Goal: Task Accomplishment & Management: Complete application form

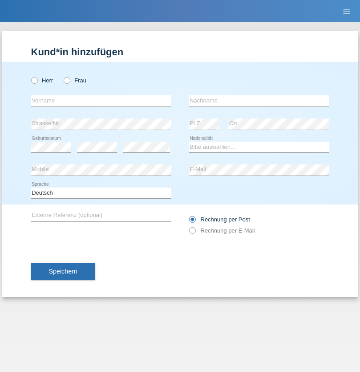
radio input "true"
click at [101, 101] on input "text" at bounding box center [101, 100] width 140 height 11
type input "[PERSON_NAME]"
click at [259, 101] on input "text" at bounding box center [259, 100] width 140 height 11
type input "Gökduman"
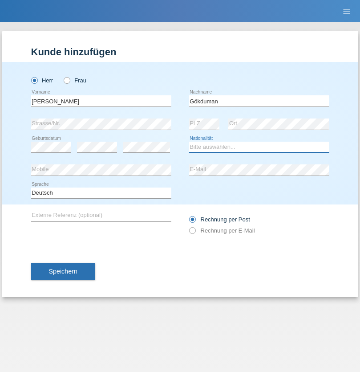
select select "TR"
select select "C"
select select "01"
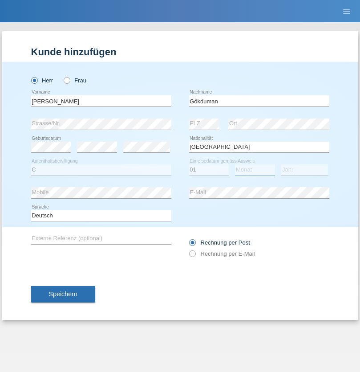
select select "08"
select select "1990"
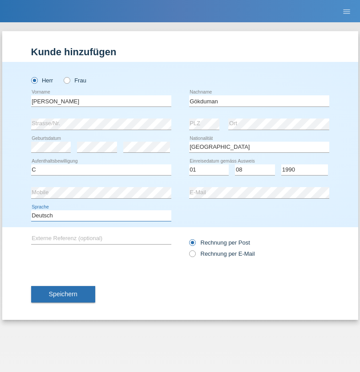
select select "en"
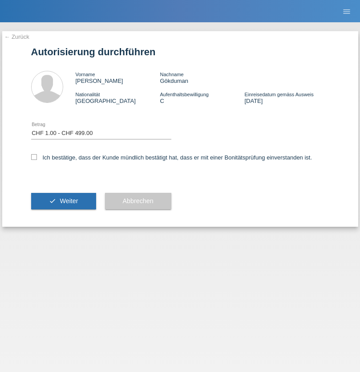
select select "1"
checkbox input "true"
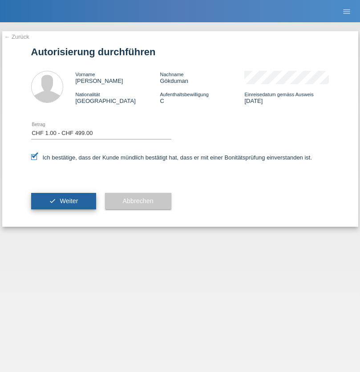
click at [63, 201] on span "Weiter" at bounding box center [69, 200] width 18 height 7
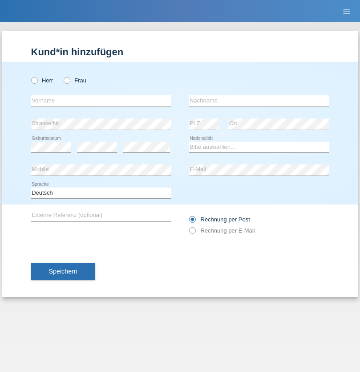
radio input "true"
click at [101, 101] on input "text" at bounding box center [101, 100] width 140 height 11
type input "Gjyla"
click at [259, 101] on input "text" at bounding box center [259, 100] width 140 height 11
type input "Zidi"
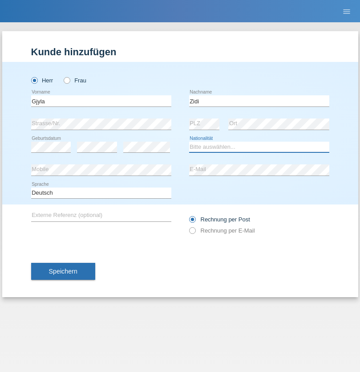
select select "CH"
radio input "true"
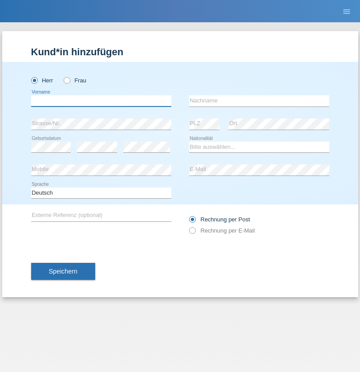
click at [101, 101] on input "text" at bounding box center [101, 100] width 140 height 11
type input "Kevin"
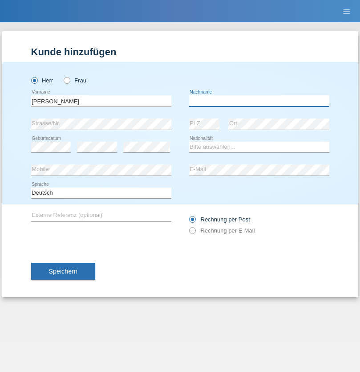
click at [259, 101] on input "text" at bounding box center [259, 100] width 140 height 11
type input "Ferhati"
select select "DE"
select select "C"
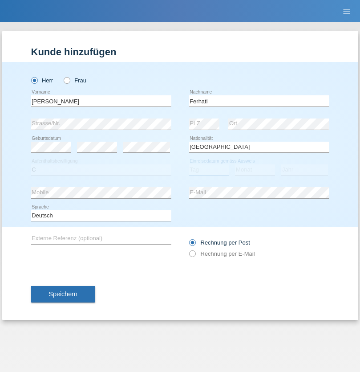
select select "14"
select select "02"
select select "2021"
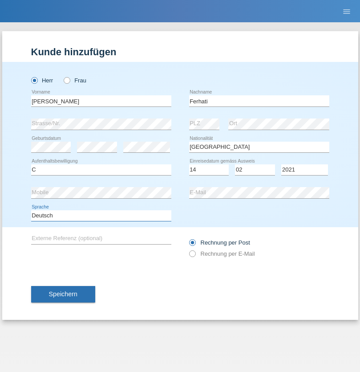
select select "en"
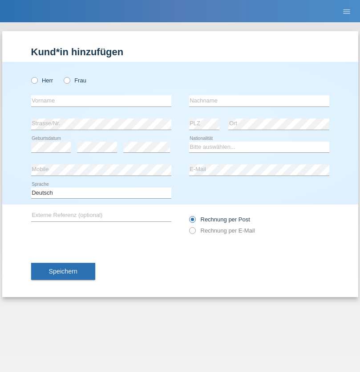
radio input "true"
click at [101, 101] on input "text" at bounding box center [101, 100] width 140 height 11
type input "firat"
click at [259, 101] on input "text" at bounding box center [259, 100] width 140 height 11
type input "kara"
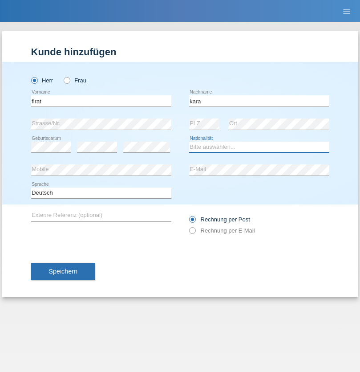
select select "CH"
radio input "true"
click at [101, 101] on input "text" at bounding box center [101, 100] width 140 height 11
type input "[PERSON_NAME]"
click at [259, 101] on input "text" at bounding box center [259, 100] width 140 height 11
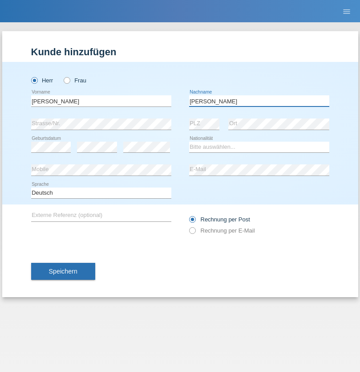
type input "[PERSON_NAME]"
select select "RO"
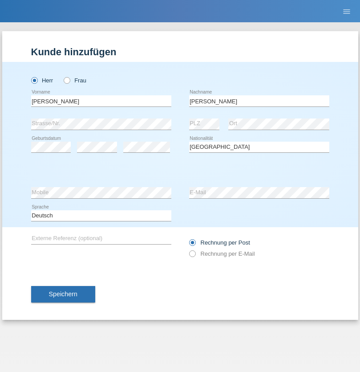
select select "C"
select select "11"
select select "02"
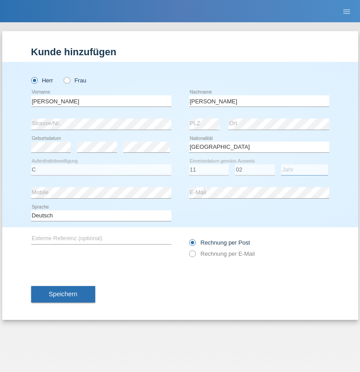
select select "2011"
select select "en"
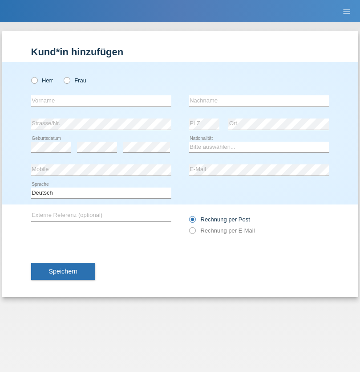
radio input "true"
click at [101, 101] on input "text" at bounding box center [101, 100] width 140 height 11
type input "[PERSON_NAME]"
click at [259, 101] on input "text" at bounding box center [259, 100] width 140 height 11
type input "Ymeri"
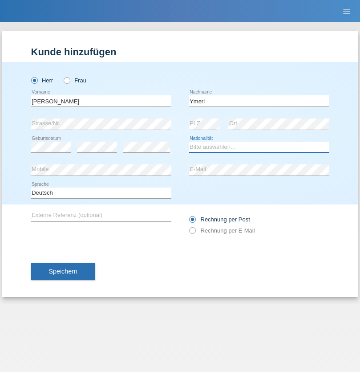
select select "XK"
select select "C"
select select "21"
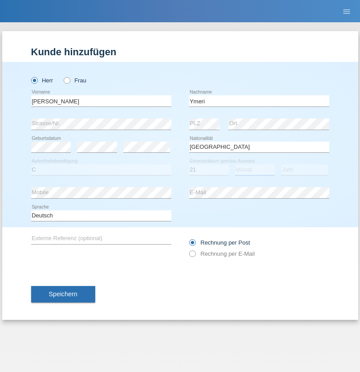
select select "03"
select select "1991"
